Goal: Book appointment/travel/reservation

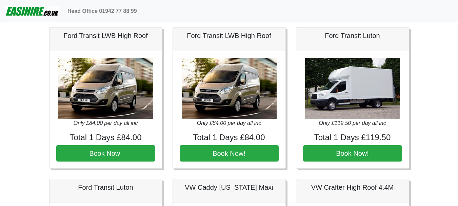
scroll to position [645, 0]
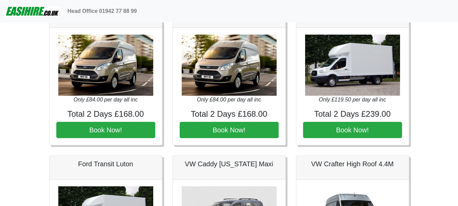
scroll to position [679, 0]
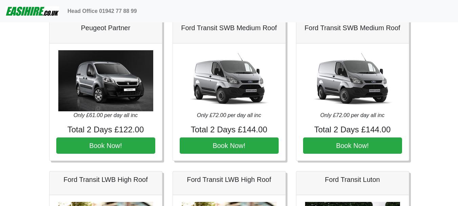
scroll to position [509, 0]
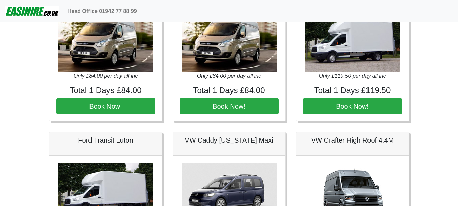
scroll to position [679, 0]
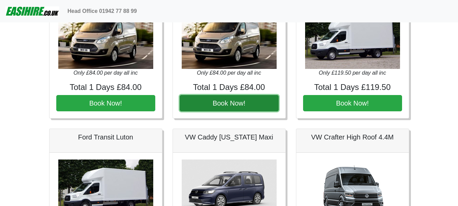
click at [218, 107] on button "Book Now!" at bounding box center [229, 103] width 99 height 16
